Goal: Navigation & Orientation: Find specific page/section

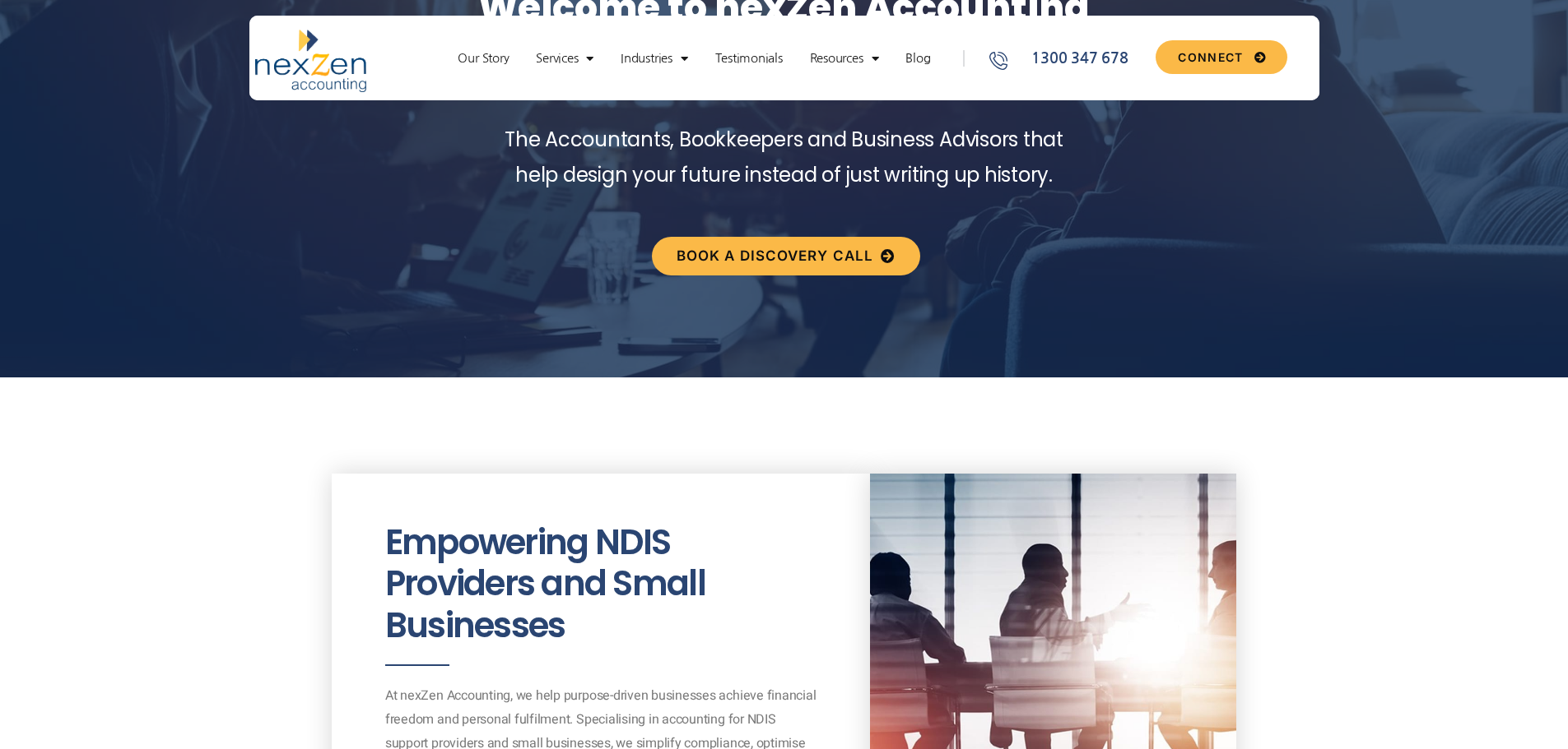
scroll to position [494, 0]
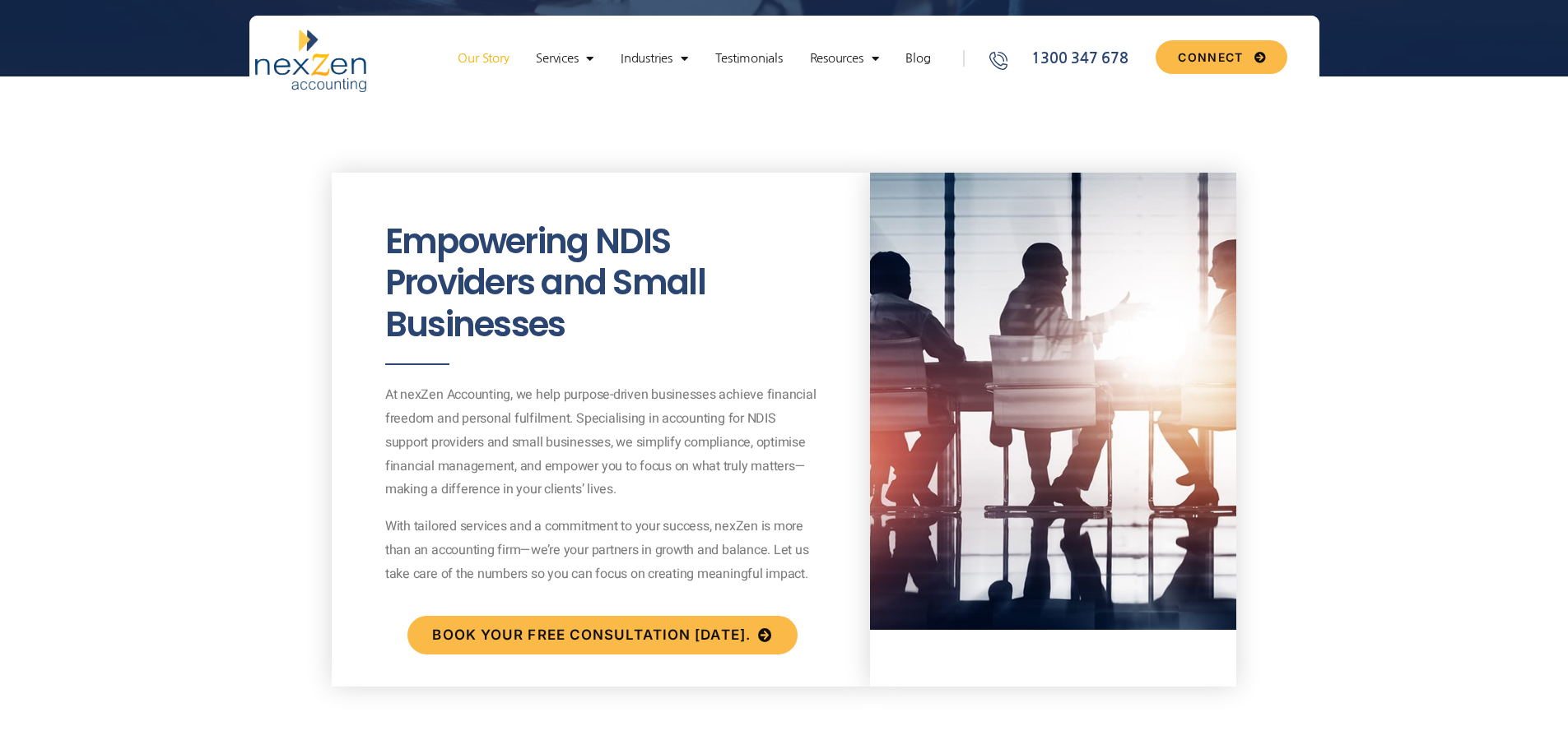
click at [490, 54] on link "Our Story" at bounding box center [483, 58] width 68 height 16
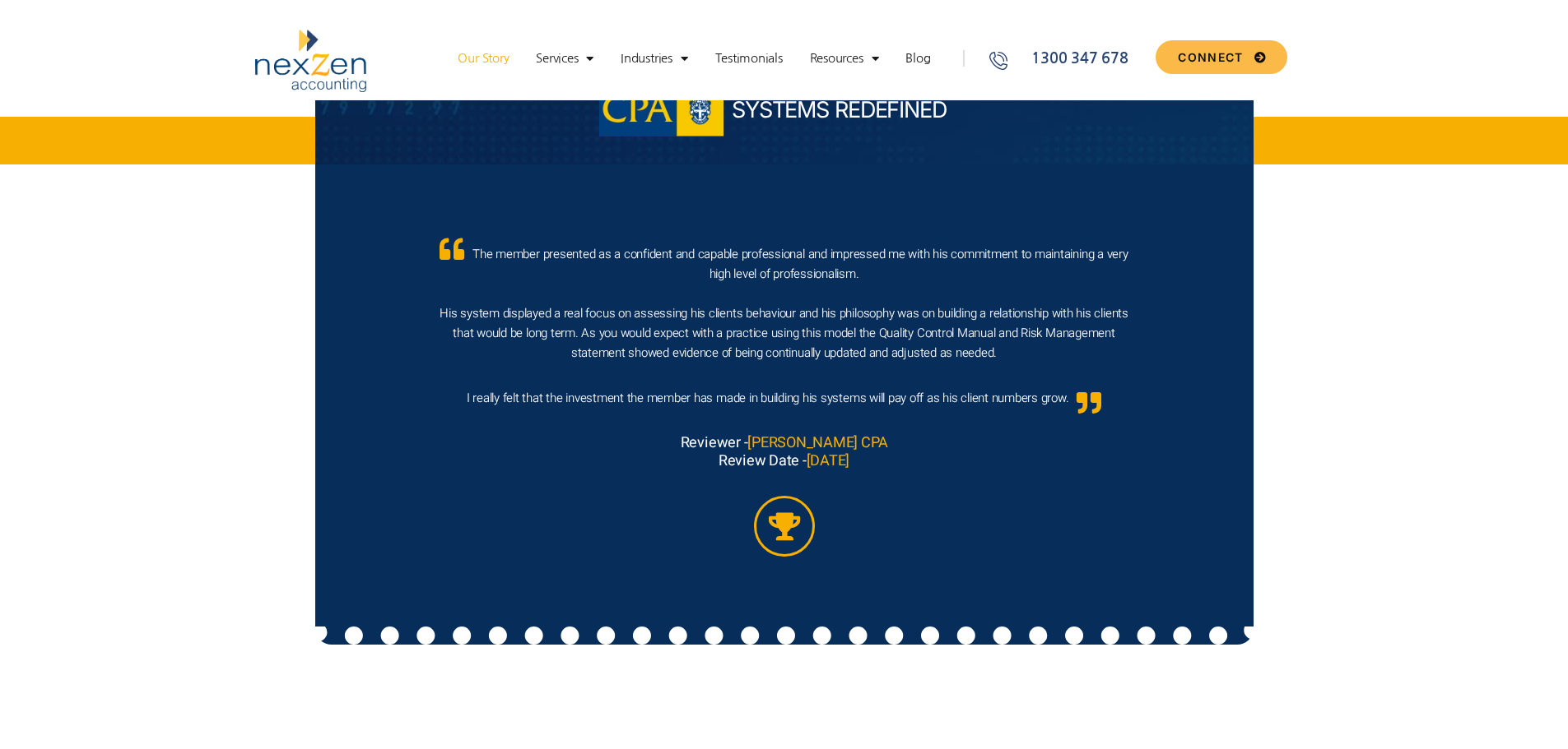
scroll to position [8578, 0]
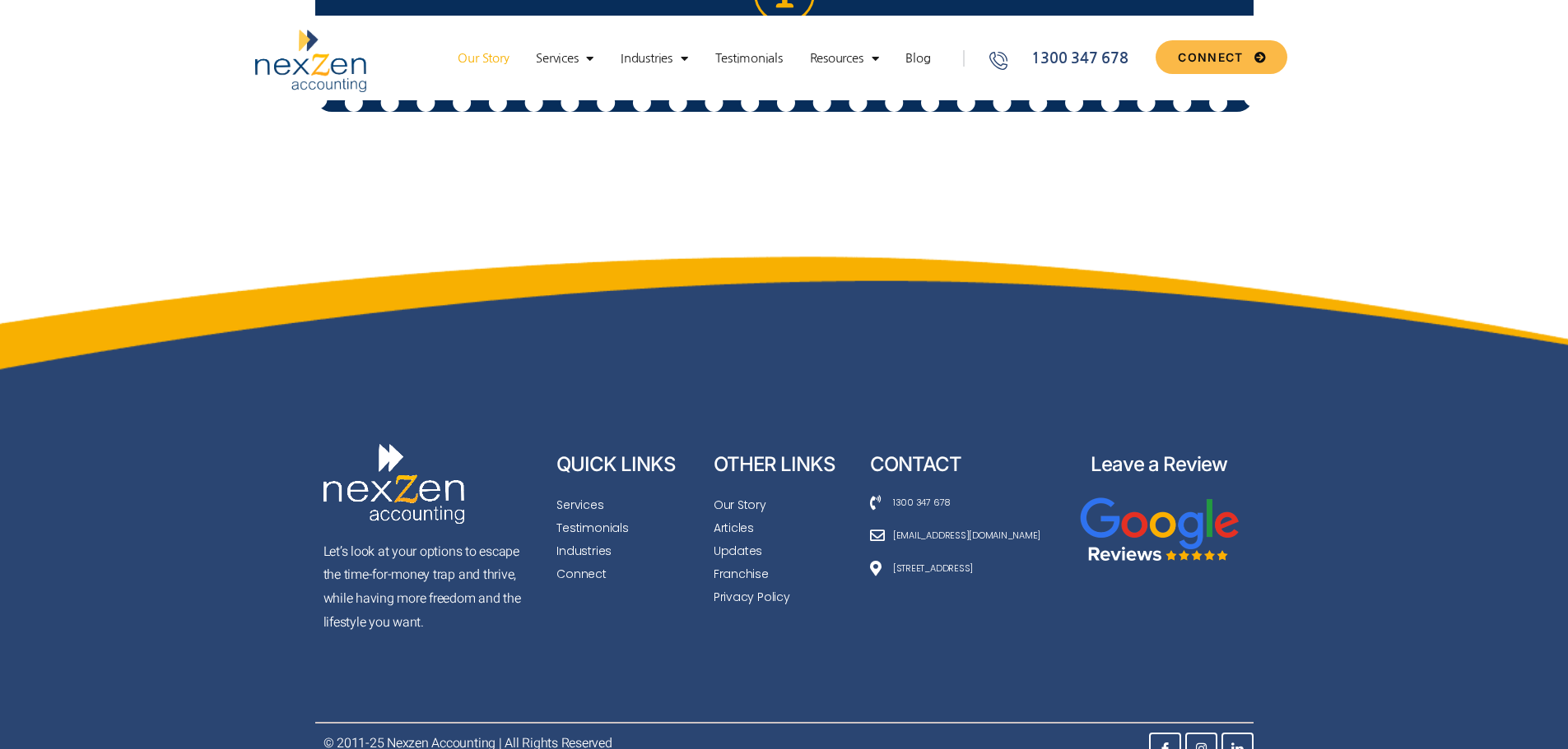
click at [966, 559] on span "[STREET_ADDRESS]" at bounding box center [931, 568] width 84 height 18
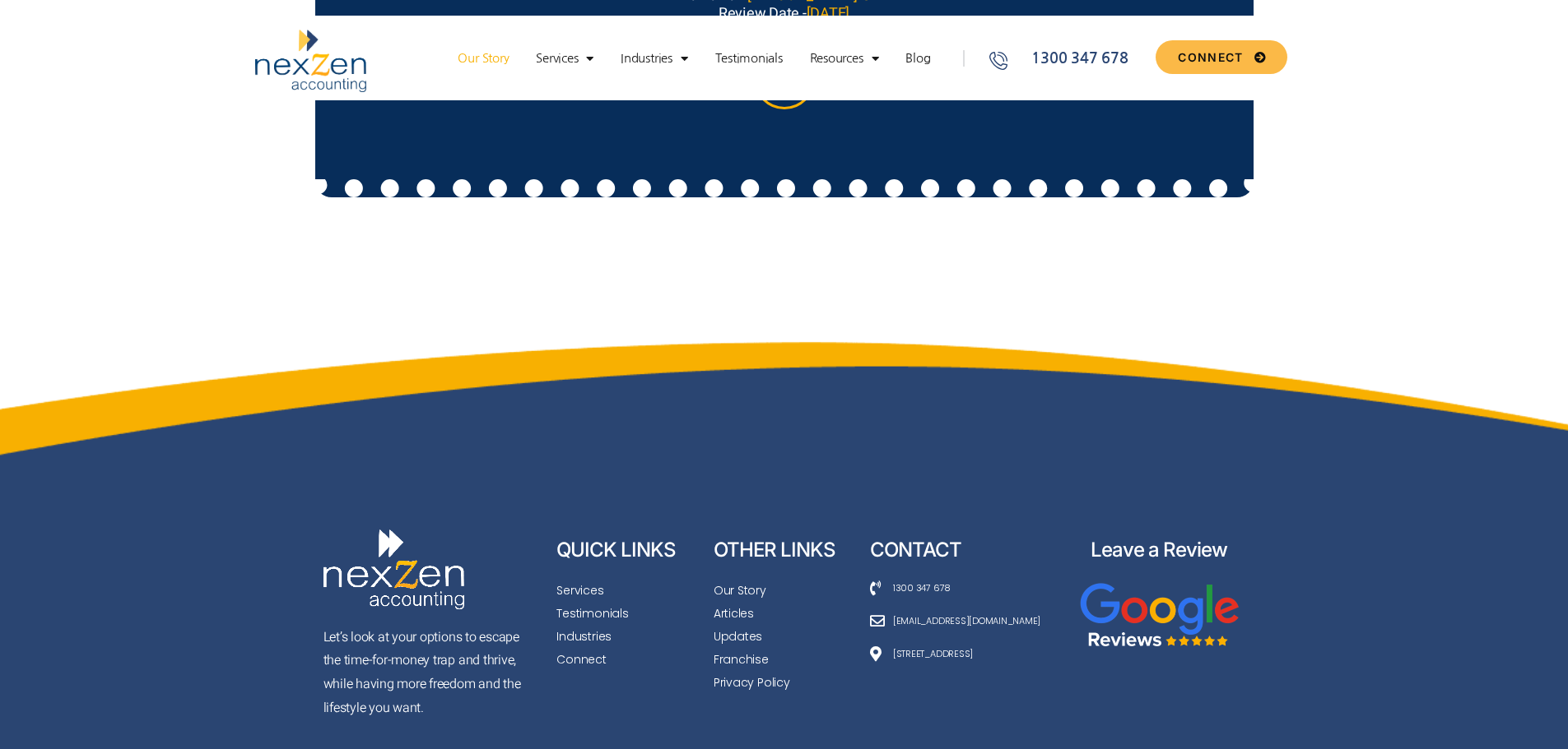
scroll to position [8578, 0]
